Goal: Task Accomplishment & Management: Complete application form

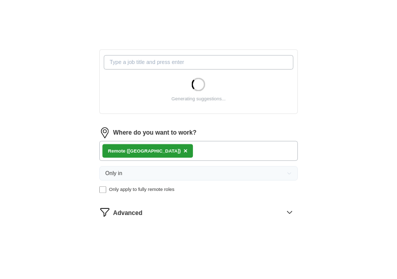
scroll to position [307, 0]
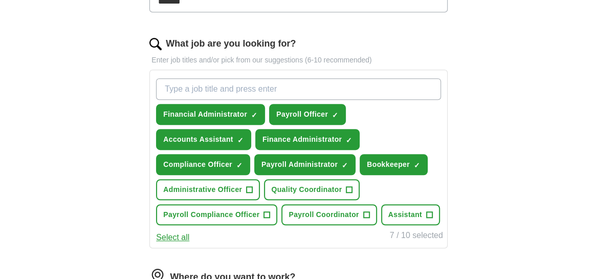
click at [194, 88] on input "What job are you looking for?" at bounding box center [298, 88] width 285 height 21
type input "Junior Account Assistant"
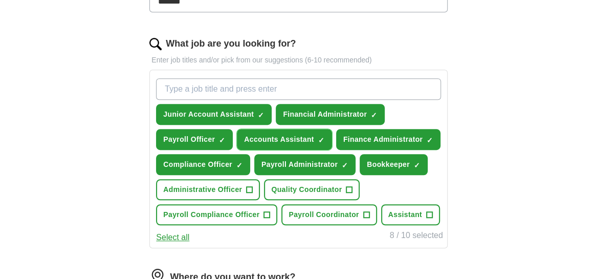
click at [0, 0] on span "×" at bounding box center [0, 0] width 0 height 0
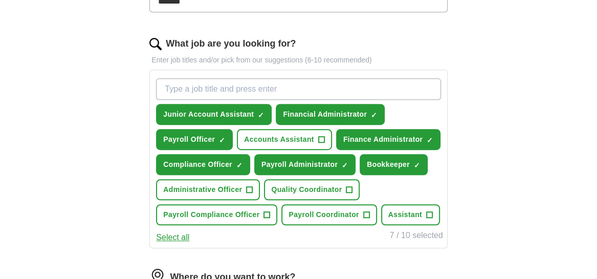
click at [178, 89] on input "What job are you looking for?" at bounding box center [298, 88] width 285 height 21
click at [0, 0] on span "×" at bounding box center [0, 0] width 0 height 0
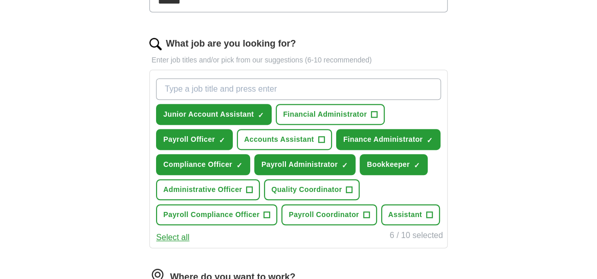
click at [202, 88] on input "What job are you looking for?" at bounding box center [298, 88] width 285 height 21
type input "Payroll Assistant"
click at [236, 88] on input "Payroll Assistant" at bounding box center [298, 88] width 285 height 21
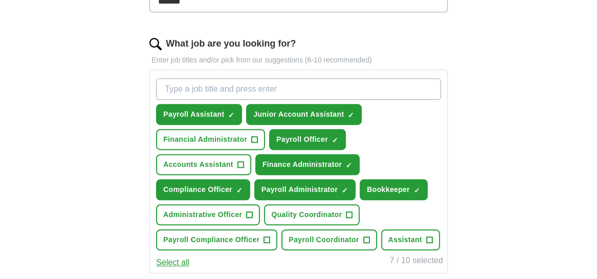
click at [188, 90] on input "What job are you looking for?" at bounding box center [298, 88] width 285 height 21
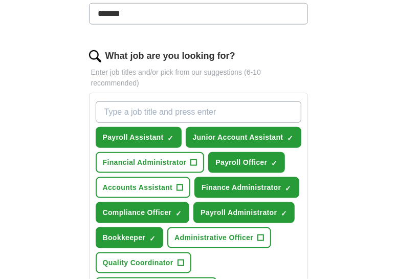
click at [170, 114] on input "What job are you looking for?" at bounding box center [199, 111] width 206 height 21
paste input "Finance Assistant"
type input "Finance Assistant"
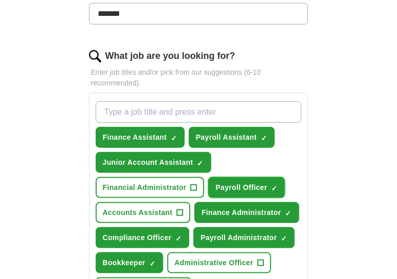
click at [0, 0] on span "×" at bounding box center [0, 0] width 0 height 0
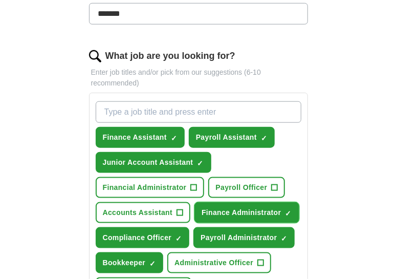
click at [0, 0] on span "×" at bounding box center [0, 0] width 0 height 0
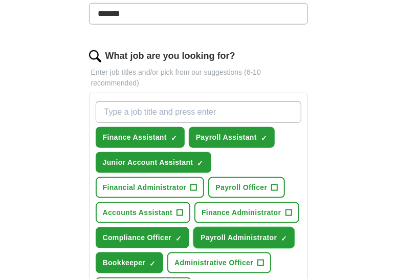
click at [0, 0] on span "×" at bounding box center [0, 0] width 0 height 0
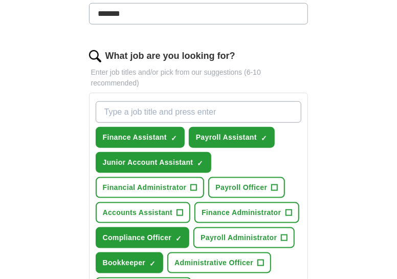
click at [121, 113] on input "What job are you looking for?" at bounding box center [199, 111] width 206 height 21
click at [0, 0] on span "×" at bounding box center [0, 0] width 0 height 0
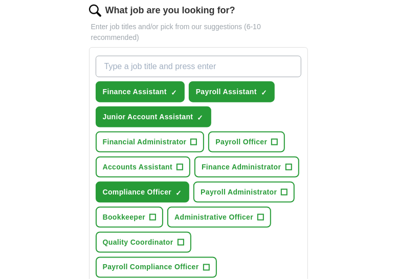
scroll to position [255, 0]
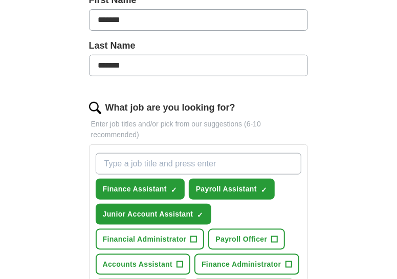
click at [123, 163] on input "What job are you looking for?" at bounding box center [199, 163] width 206 height 21
paste input "Junior Accounts Clerk"
type input "Junior Accounts Clerk"
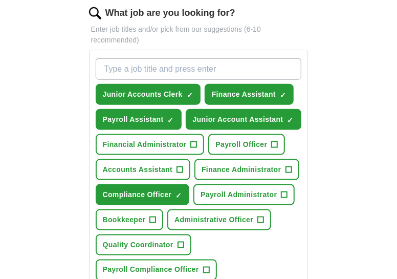
scroll to position [358, 0]
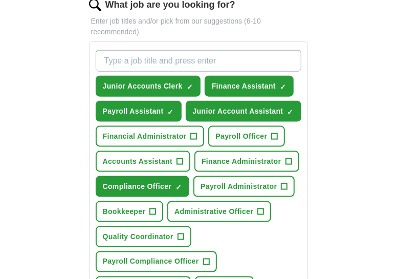
click at [131, 56] on input "What job are you looking for?" at bounding box center [199, 60] width 206 height 21
paste input "Accounts Trainee"
type input "Accounts Trainee"
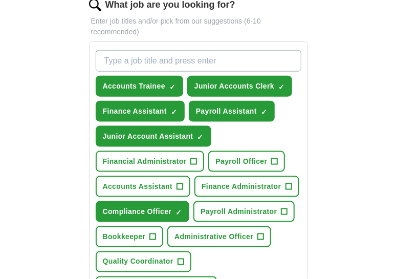
click at [110, 54] on input "What job are you looking for?" at bounding box center [199, 60] width 206 height 21
paste input "Finance Intern / Trainee"
type input "Finance Intern / Trainee"
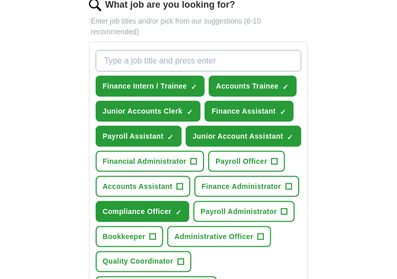
click at [135, 57] on input "What job are you looking for?" at bounding box center [199, 60] width 206 height 21
paste input "Bookkeeping Assistant"
type input "Bookkeeping Assistant"
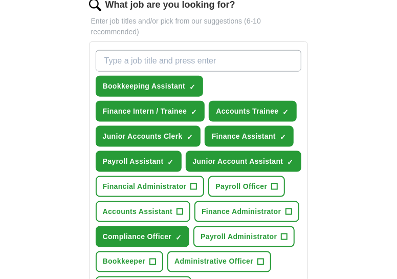
click at [118, 56] on input "What job are you looking for?" at bounding box center [199, 60] width 206 height 21
paste input "Payroll Assistant (Junior)"
type input "Payroll Assistant (Junior)"
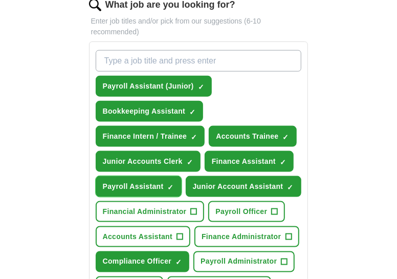
click at [0, 0] on span "×" at bounding box center [0, 0] width 0 height 0
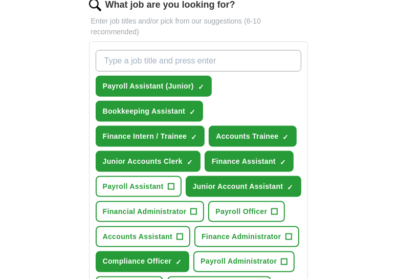
click at [160, 58] on input "What job are you looking for?" at bounding box center [199, 60] width 206 height 21
paste input "Compliance Support Officer"
type input "Compliance Support Officer"
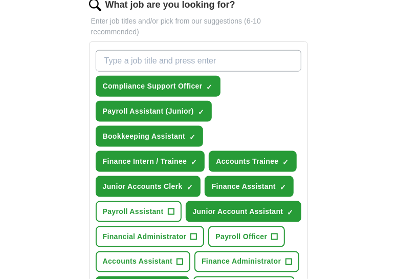
scroll to position [460, 0]
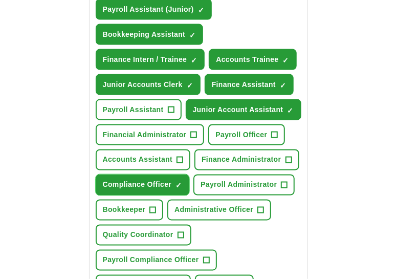
click at [0, 0] on span "×" at bounding box center [0, 0] width 0 height 0
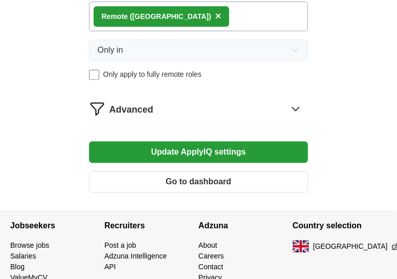
scroll to position [819, 0]
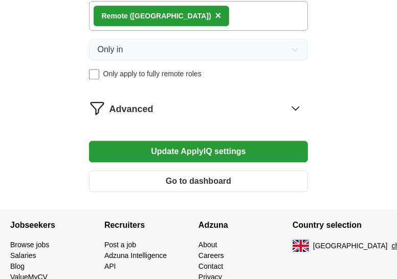
click at [211, 153] on button "Update ApplyIQ settings" at bounding box center [199, 151] width 220 height 21
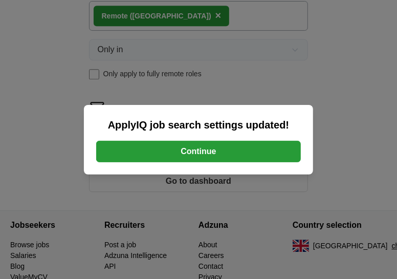
click at [211, 153] on button "Continue" at bounding box center [198, 151] width 205 height 21
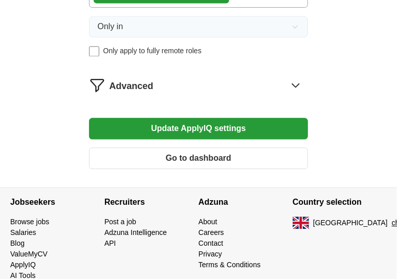
scroll to position [731, 0]
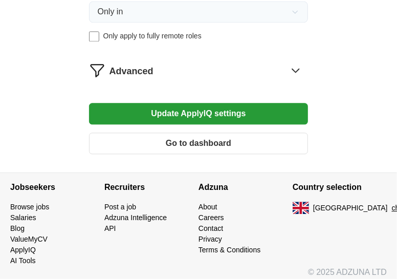
click at [210, 112] on button "Update ApplyIQ settings" at bounding box center [199, 113] width 220 height 21
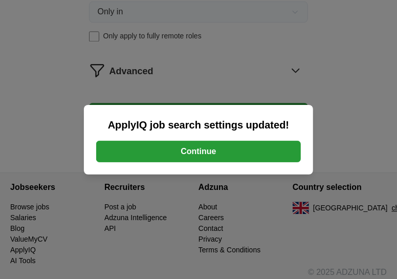
click at [202, 149] on button "Continue" at bounding box center [198, 151] width 205 height 21
